Goal: Check status: Check status

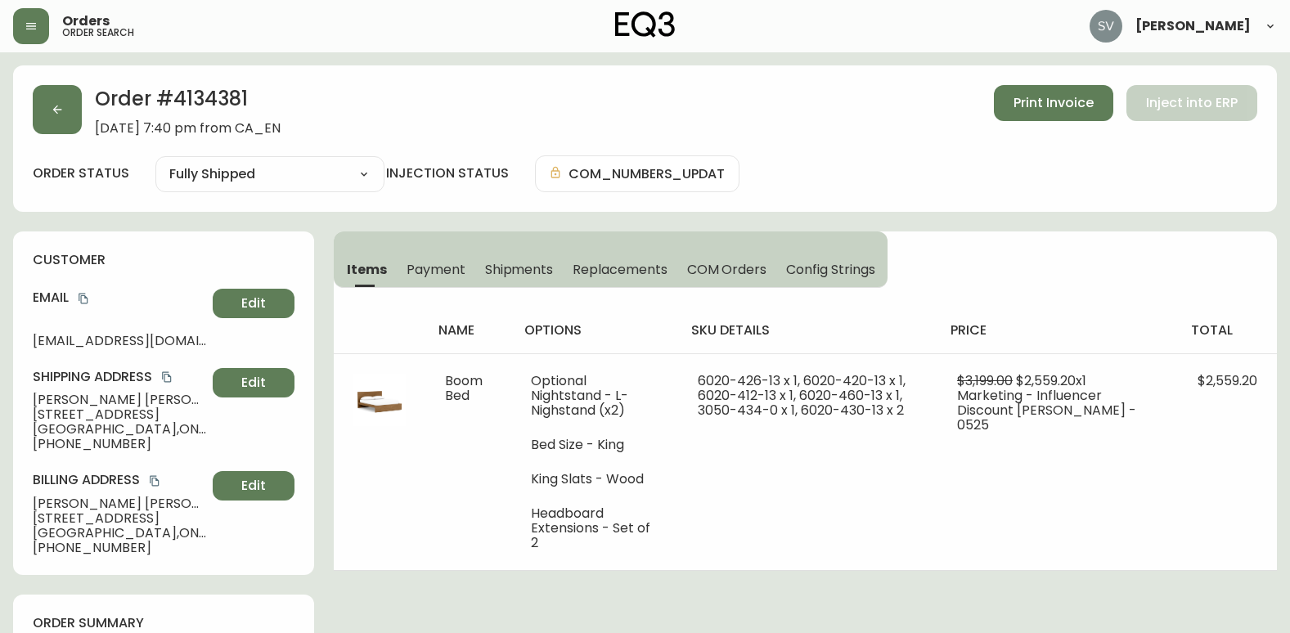
select select "FULLY_SHIPPED"
click at [42, 105] on button "button" at bounding box center [57, 109] width 49 height 49
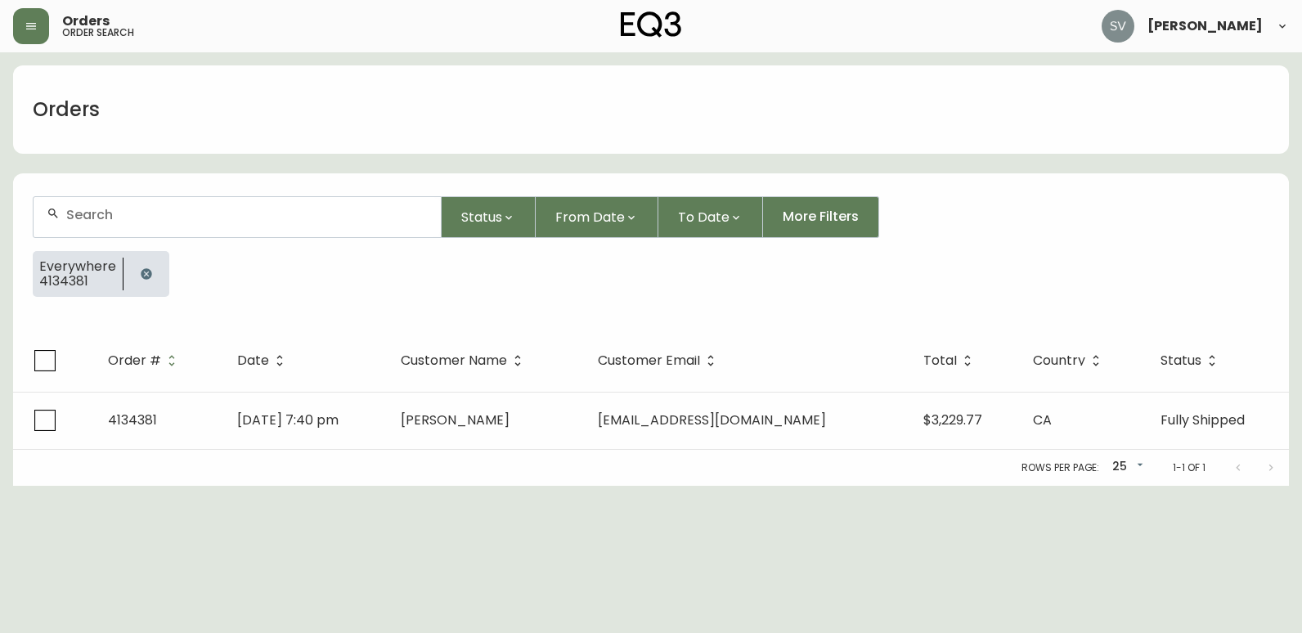
click at [143, 275] on icon "button" at bounding box center [146, 273] width 13 height 13
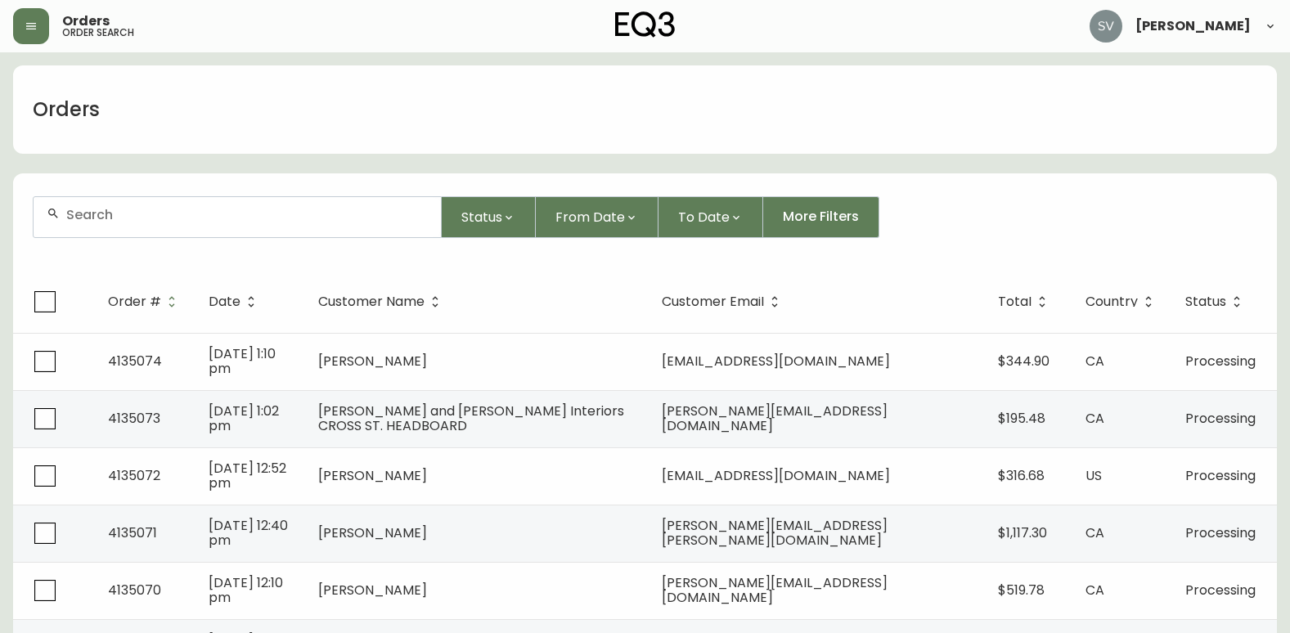
click at [164, 223] on div at bounding box center [237, 217] width 407 height 40
drag, startPoint x: 164, startPoint y: 223, endPoint x: 114, endPoint y: 224, distance: 50.7
click at [114, 224] on div at bounding box center [237, 217] width 407 height 40
drag, startPoint x: 114, startPoint y: 222, endPoint x: 100, endPoint y: 214, distance: 16.1
paste input "4133288"
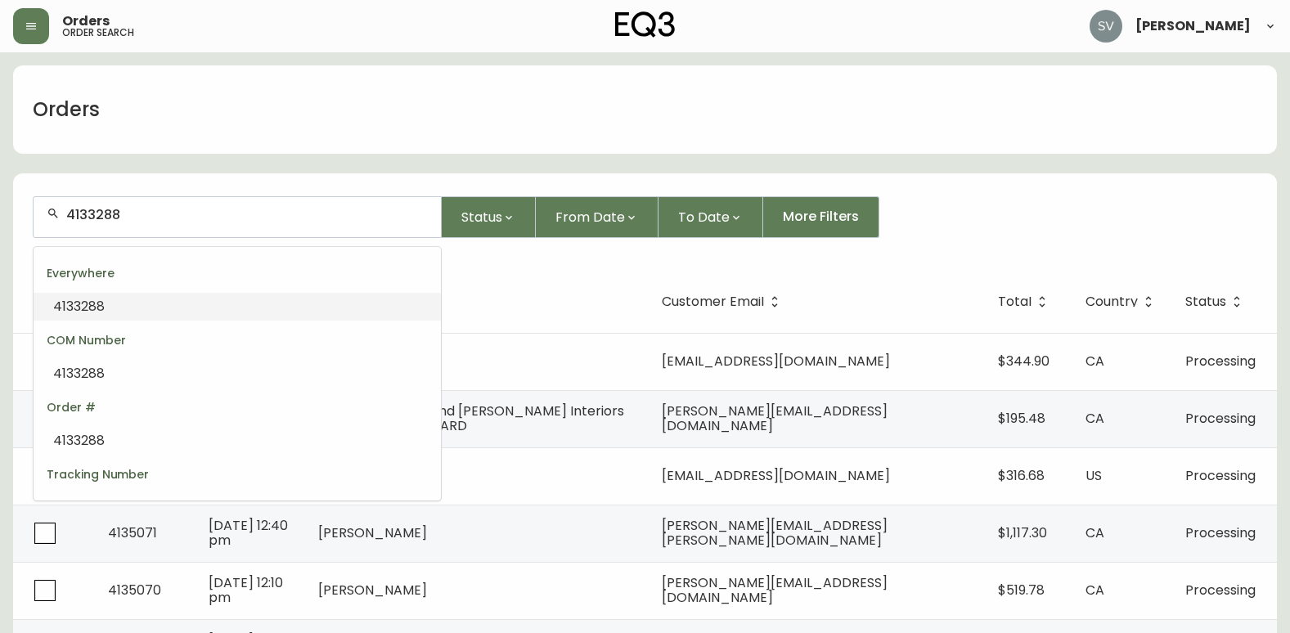
click at [99, 311] on span "4133288" at bounding box center [79, 306] width 52 height 19
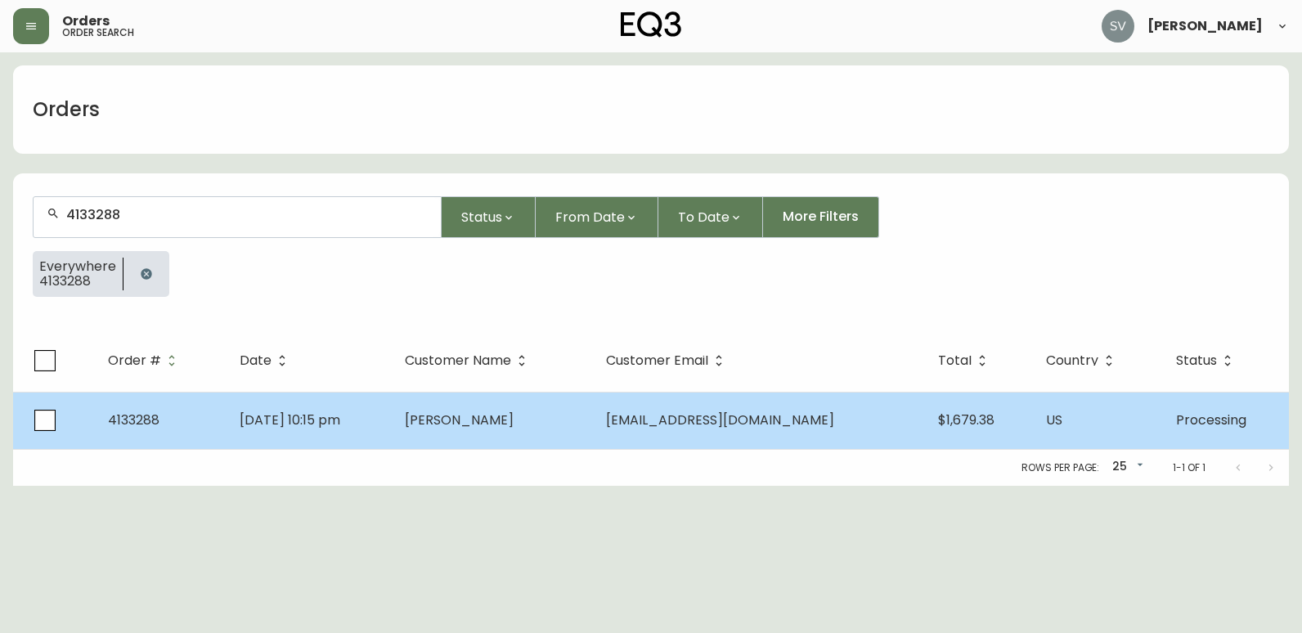
type input "4133288"
click at [466, 447] on td "[PERSON_NAME]" at bounding box center [492, 420] width 201 height 57
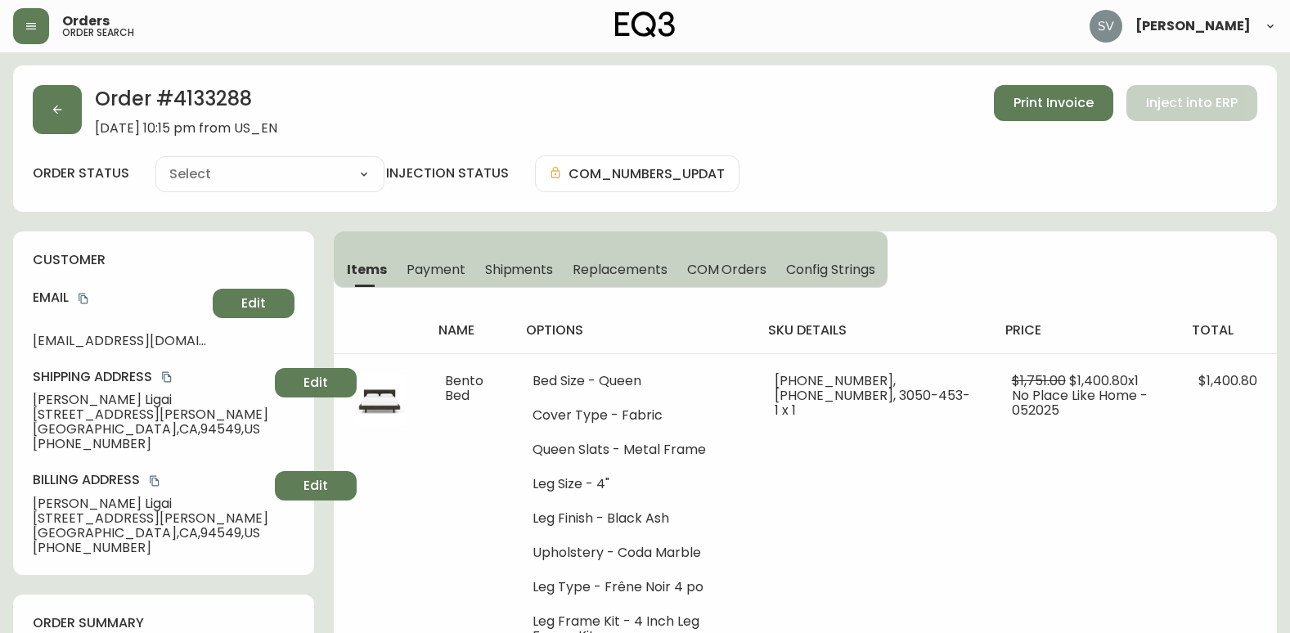
type input "Processing"
select select "PROCESSING"
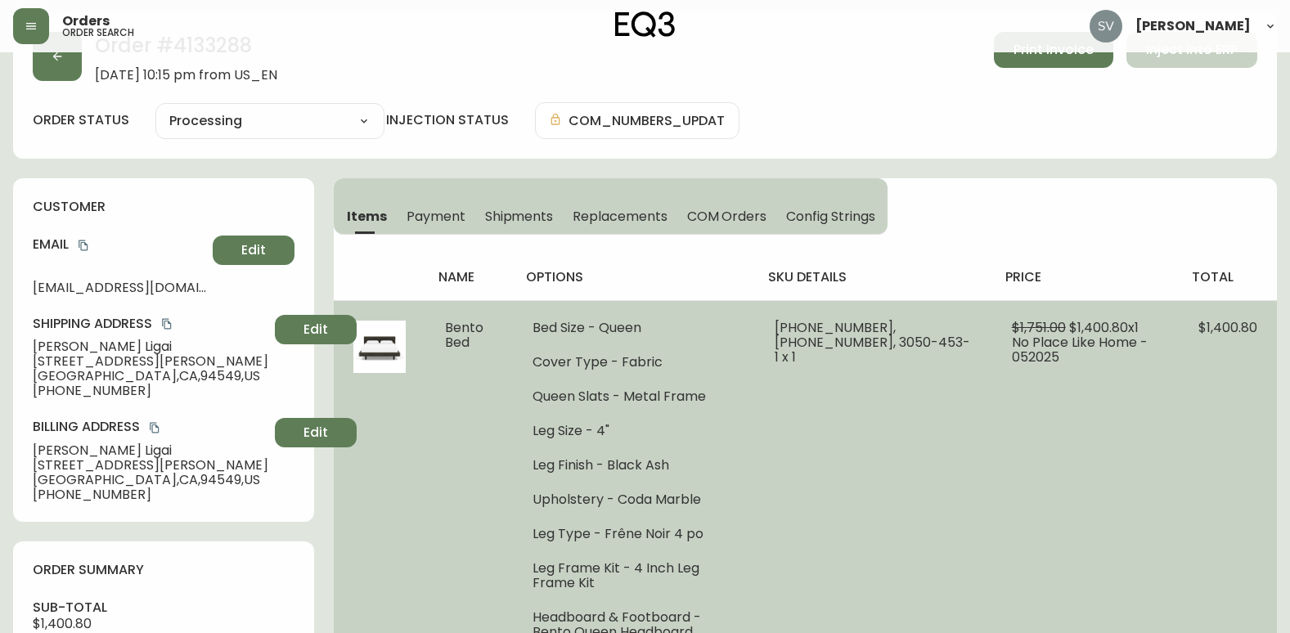
scroll to position [82, 0]
